Goal: Task Accomplishment & Management: Use online tool/utility

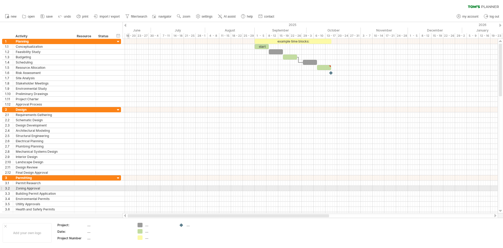
drag, startPoint x: 283, startPoint y: 217, endPoint x: 123, endPoint y: 184, distance: 163.4
click at [125, 186] on div "Trying to reach [DOMAIN_NAME] Connected again... 0% clear filter new 1" at bounding box center [251, 124] width 503 height 248
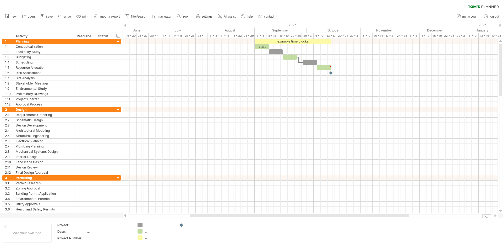
click at [147, 226] on div "...." at bounding box center [159, 225] width 29 height 4
click at [187, 226] on div "...." at bounding box center [201, 225] width 29 height 4
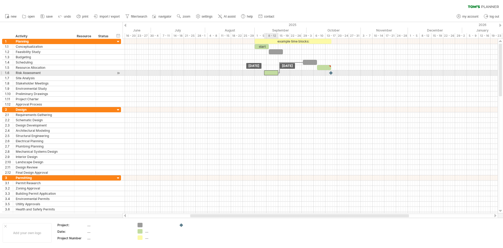
drag, startPoint x: 290, startPoint y: 55, endPoint x: 270, endPoint y: 72, distance: 25.6
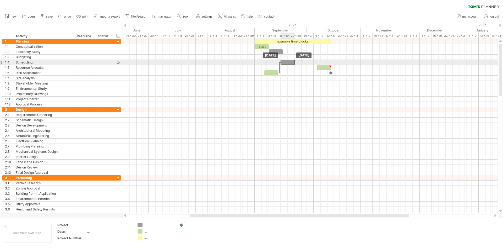
drag, startPoint x: 307, startPoint y: 62, endPoint x: 285, endPoint y: 63, distance: 22.3
click at [285, 63] on div at bounding box center [288, 62] width 14 height 5
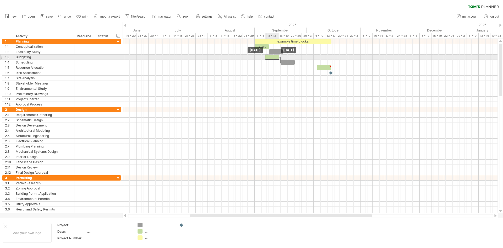
drag, startPoint x: 275, startPoint y: 72, endPoint x: 277, endPoint y: 57, distance: 15.8
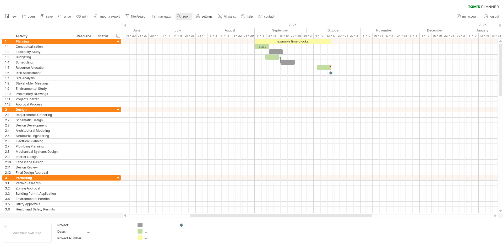
click at [182, 18] on link "zoom" at bounding box center [184, 16] width 16 height 7
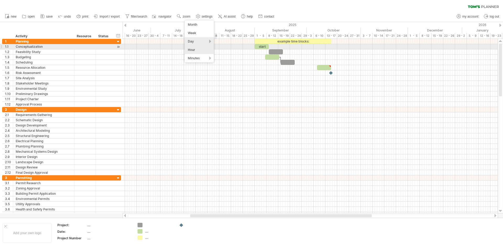
click at [202, 48] on div "Hour" at bounding box center [199, 50] width 29 height 8
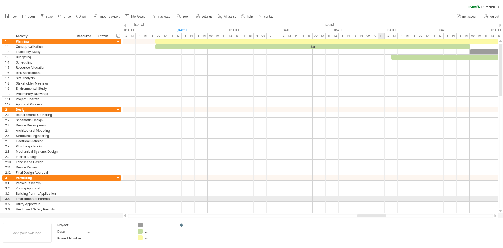
drag, startPoint x: 161, startPoint y: 215, endPoint x: 381, endPoint y: 200, distance: 220.4
click at [381, 200] on div "Trying to reach [DOMAIN_NAME] Connected again... 0% clear filter new 1" at bounding box center [251, 124] width 503 height 248
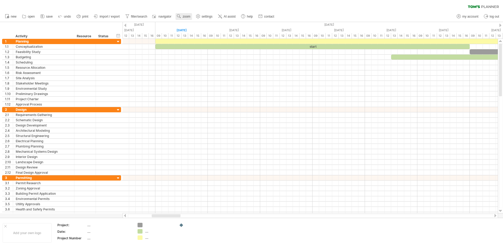
click at [186, 16] on span "zoom" at bounding box center [187, 17] width 8 height 4
click at [202, 37] on div "Day" at bounding box center [202, 39] width 29 height 8
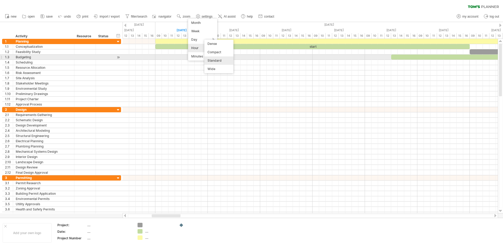
click at [210, 57] on div "Standard" at bounding box center [218, 60] width 29 height 8
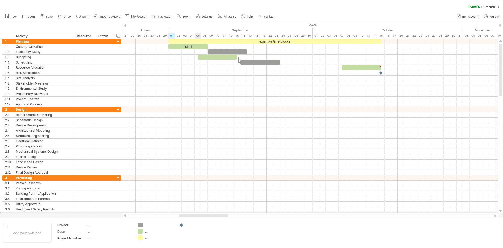
drag, startPoint x: 219, startPoint y: 215, endPoint x: 196, endPoint y: 213, distance: 23.2
click at [196, 213] on div "Trying to reach [DOMAIN_NAME] Connected again... 0% clear filter new 1" at bounding box center [251, 124] width 503 height 248
click at [188, 15] on span "zoom" at bounding box center [187, 17] width 8 height 4
click at [198, 21] on div "Month" at bounding box center [205, 22] width 29 height 8
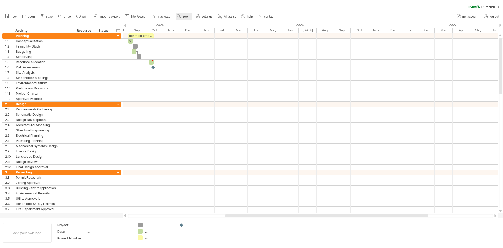
click at [181, 19] on use at bounding box center [178, 16] width 5 height 5
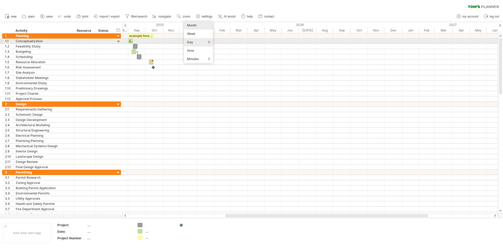
click at [190, 40] on div "Day" at bounding box center [198, 42] width 29 height 8
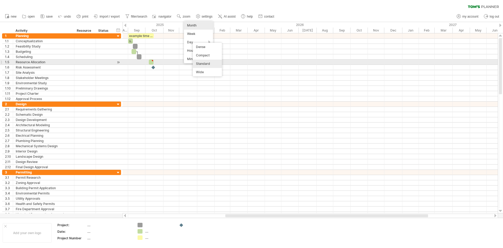
click at [199, 64] on div "Standard" at bounding box center [207, 63] width 29 height 8
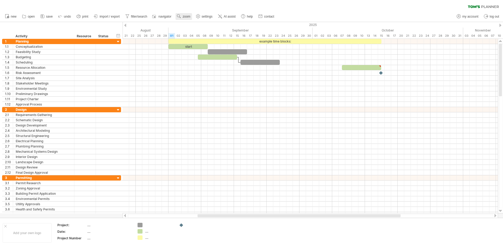
click at [188, 17] on span "zoom" at bounding box center [187, 17] width 8 height 4
click at [197, 44] on div "Day" at bounding box center [204, 41] width 29 height 8
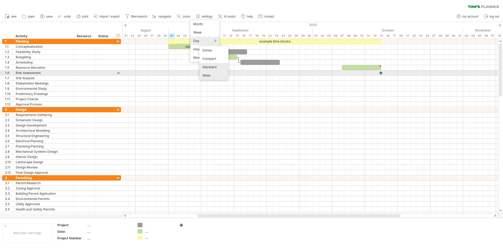
click at [210, 74] on div "Wide" at bounding box center [213, 75] width 29 height 8
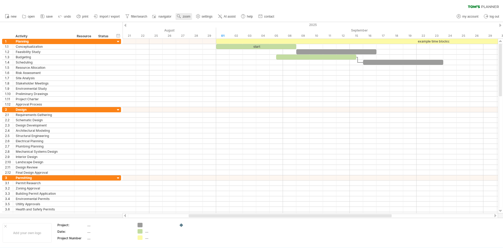
click at [183, 16] on link "zoom" at bounding box center [184, 16] width 16 height 7
click at [193, 39] on div "Day" at bounding box center [199, 40] width 29 height 8
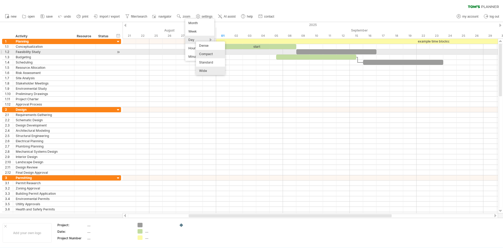
click at [206, 51] on div "Compact" at bounding box center [210, 54] width 29 height 8
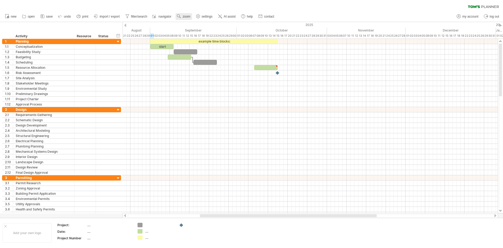
click at [183, 15] on link "zoom" at bounding box center [184, 16] width 16 height 7
click at [195, 37] on div "Day" at bounding box center [200, 39] width 29 height 8
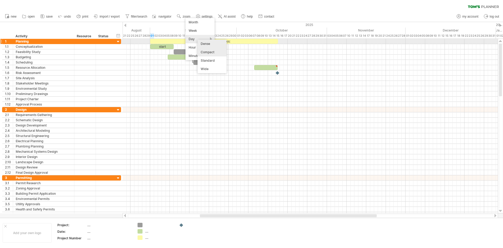
click at [204, 42] on div "Dense" at bounding box center [212, 44] width 29 height 8
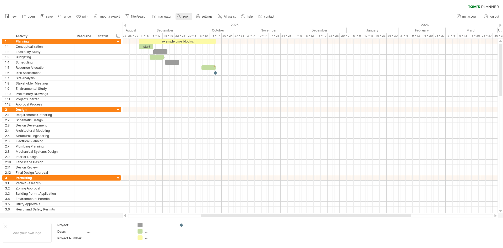
click at [187, 16] on span "zoom" at bounding box center [187, 17] width 8 height 4
click at [198, 37] on div "Day" at bounding box center [204, 39] width 29 height 8
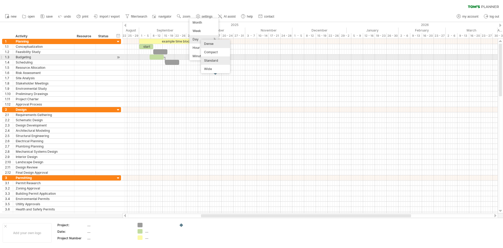
click at [211, 58] on div "Standard" at bounding box center [215, 60] width 29 height 8
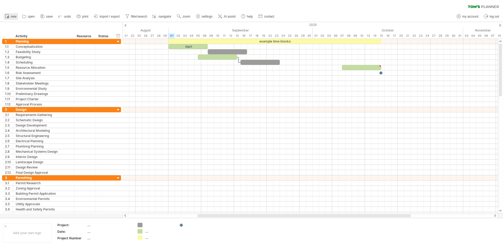
click at [9, 17] on circle at bounding box center [8, 17] width 2 height 2
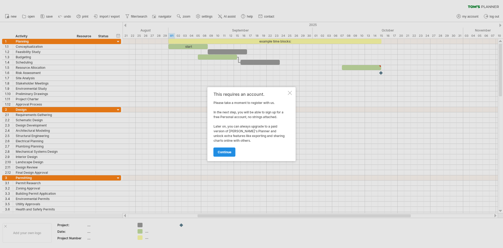
click at [229, 151] on span "continue" at bounding box center [225, 152] width 14 height 4
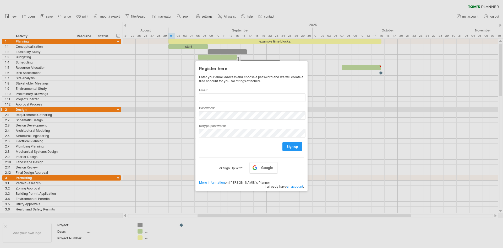
click at [332, 109] on div at bounding box center [251, 124] width 503 height 248
click at [262, 213] on div at bounding box center [251, 124] width 503 height 248
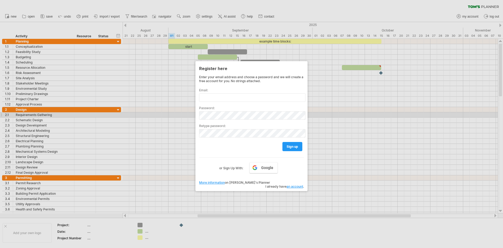
click at [327, 120] on div at bounding box center [251, 124] width 503 height 248
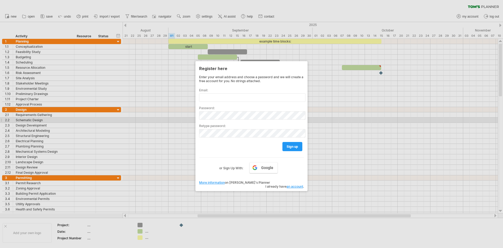
click at [327, 120] on div at bounding box center [251, 124] width 503 height 248
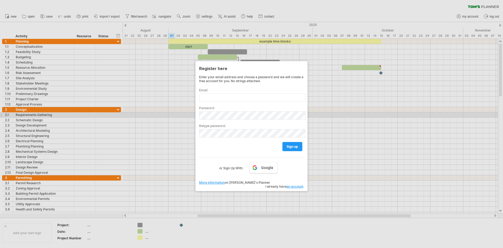
click at [331, 113] on div at bounding box center [251, 124] width 503 height 248
click at [332, 113] on div at bounding box center [251, 124] width 503 height 248
